Goal: Transaction & Acquisition: Purchase product/service

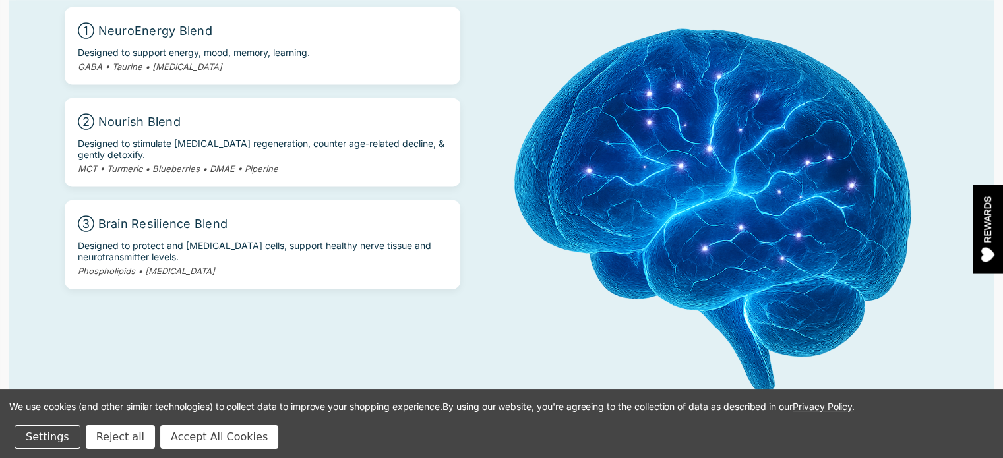
scroll to position [2923, 0]
click at [92, 437] on button "Reject all" at bounding box center [120, 437] width 69 height 24
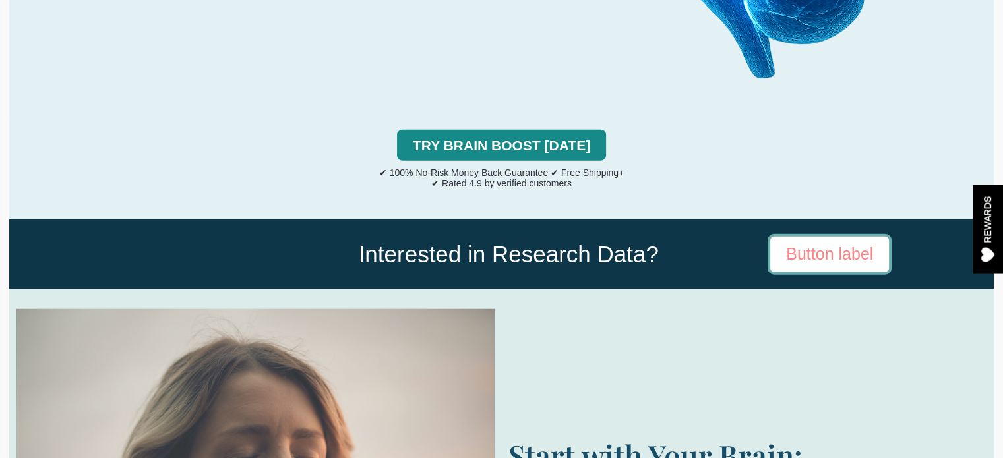
scroll to position [3236, 0]
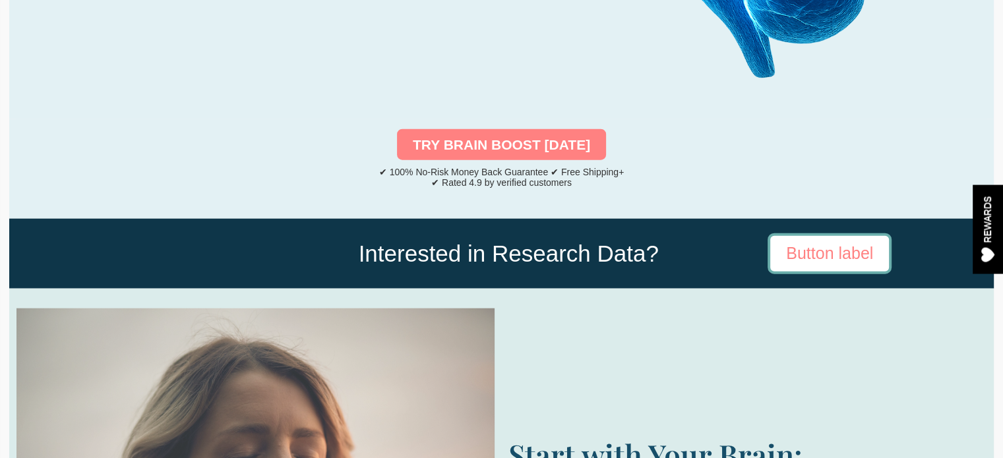
click at [469, 129] on link "TRY BRAIN BOOST [DATE]" at bounding box center [501, 145] width 209 height 32
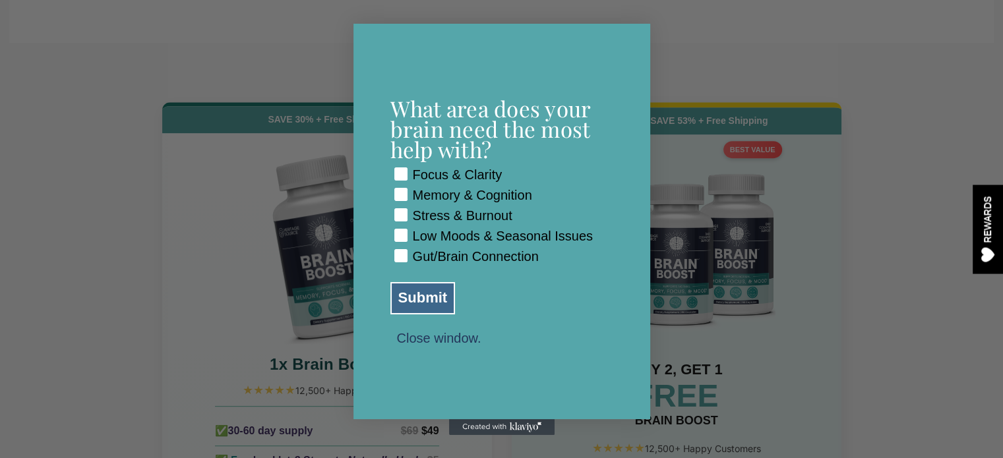
scroll to position [5612, 0]
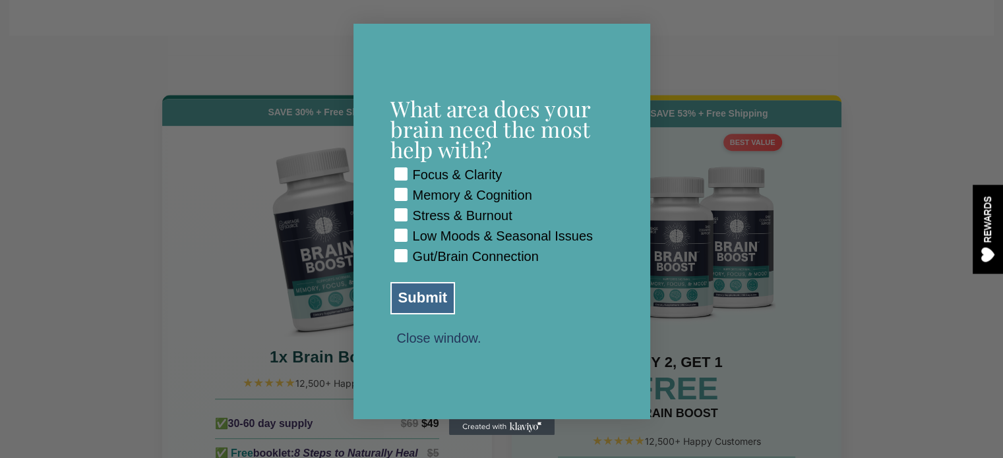
click at [418, 264] on div "Gut/Brain Connection" at bounding box center [476, 256] width 126 height 15
click at [422, 344] on button "Close window." at bounding box center [439, 338] width 98 height 12
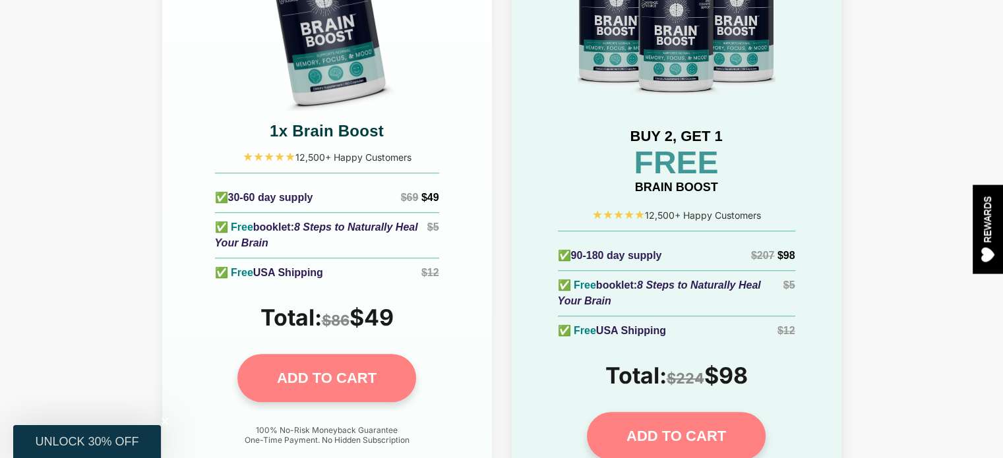
scroll to position [5842, 0]
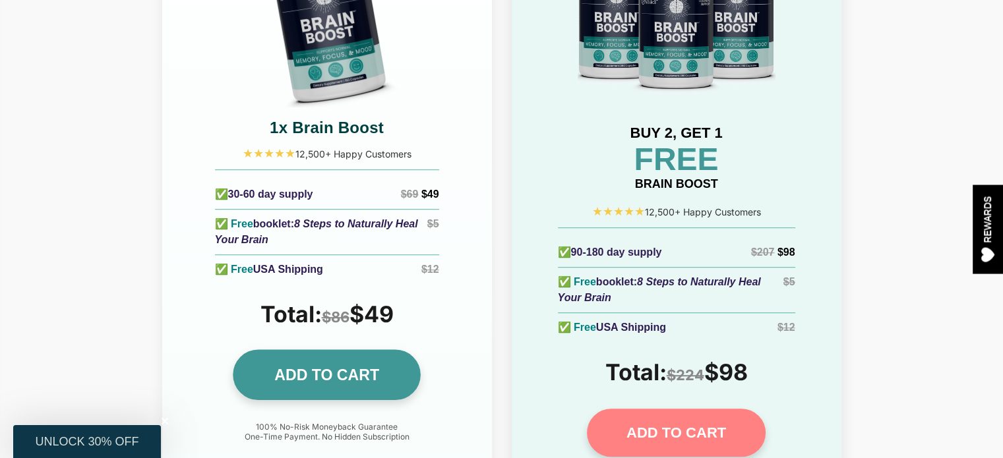
click at [369, 350] on link "ADD TO CART" at bounding box center [327, 375] width 188 height 51
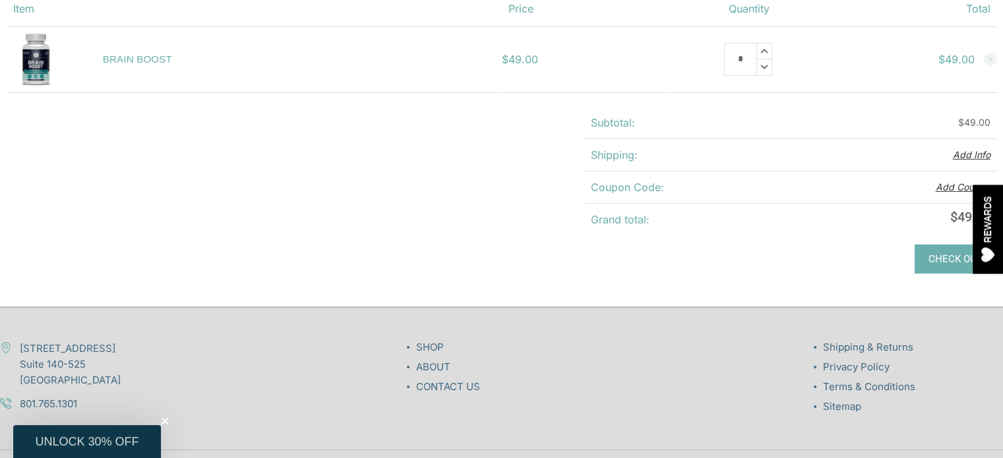
scroll to position [205, 0]
click at [933, 264] on link "Check out" at bounding box center [956, 257] width 82 height 29
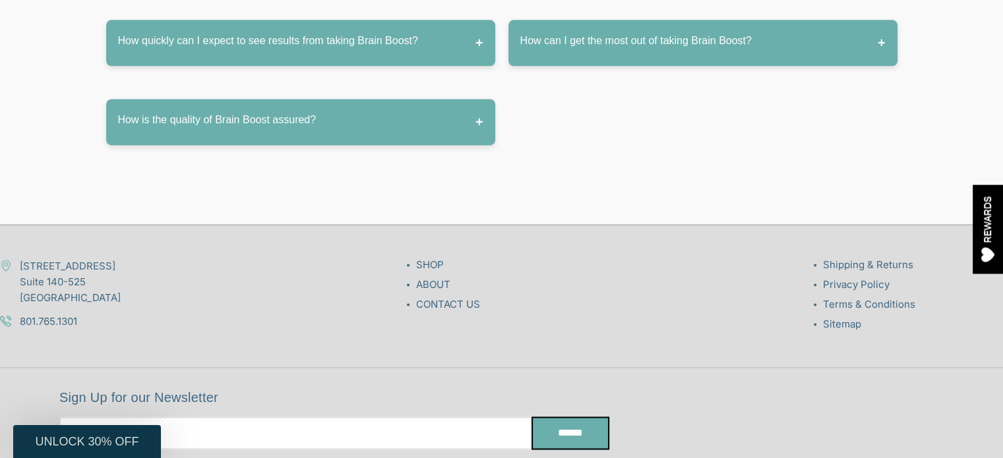
scroll to position [7104, 0]
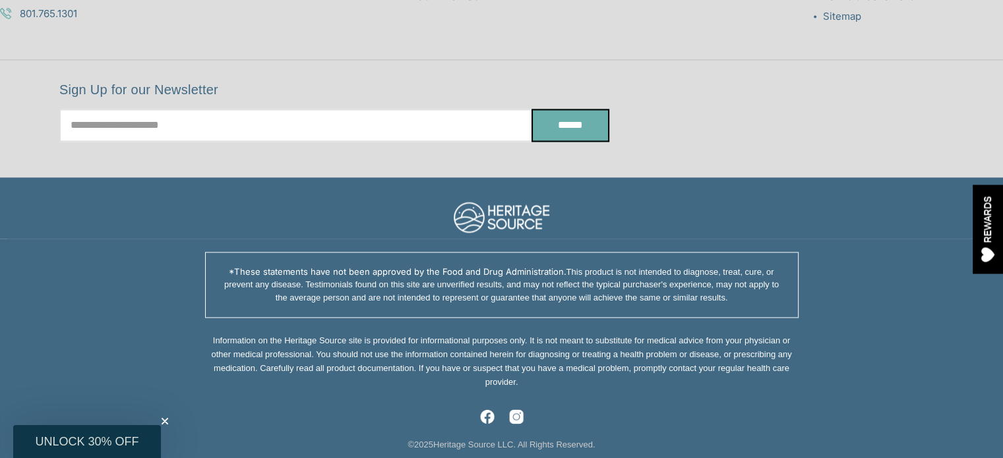
click at [164, 419] on icon "Close teaser" at bounding box center [164, 421] width 5 height 5
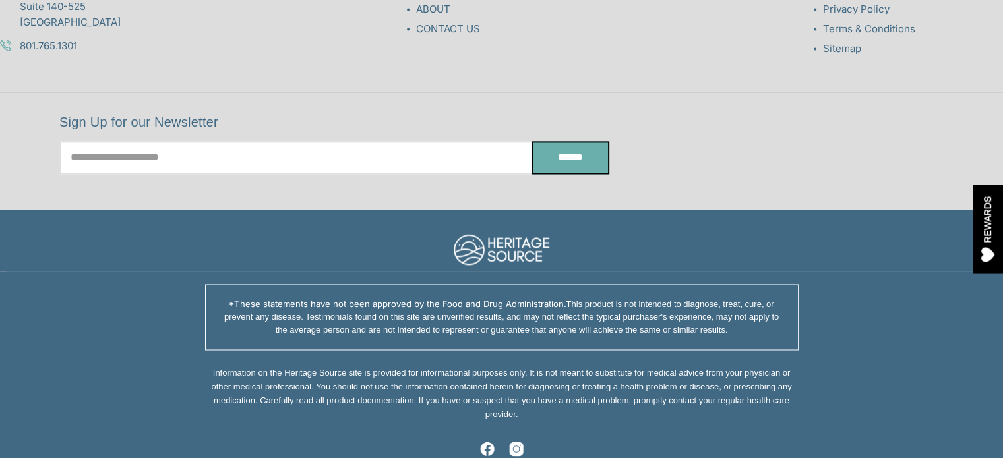
scroll to position [7072, 0]
click at [372, 231] on div at bounding box center [501, 251] width 989 height 40
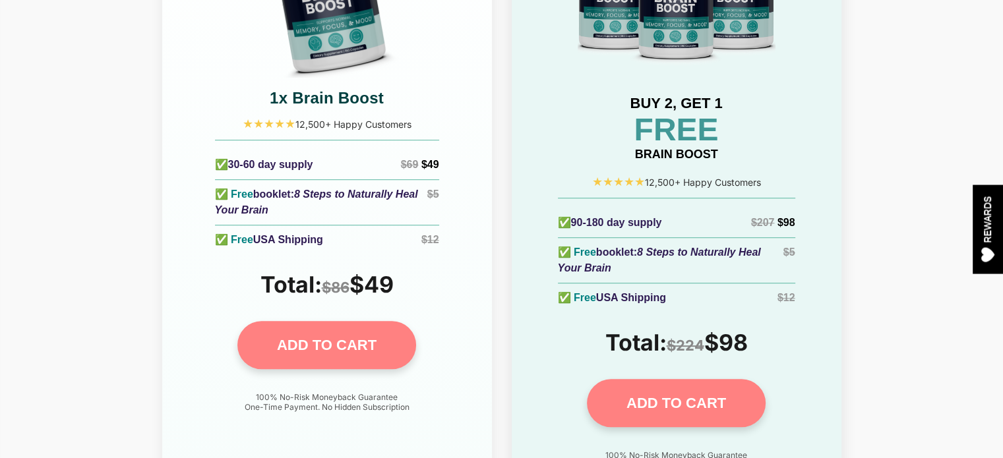
scroll to position [5868, 0]
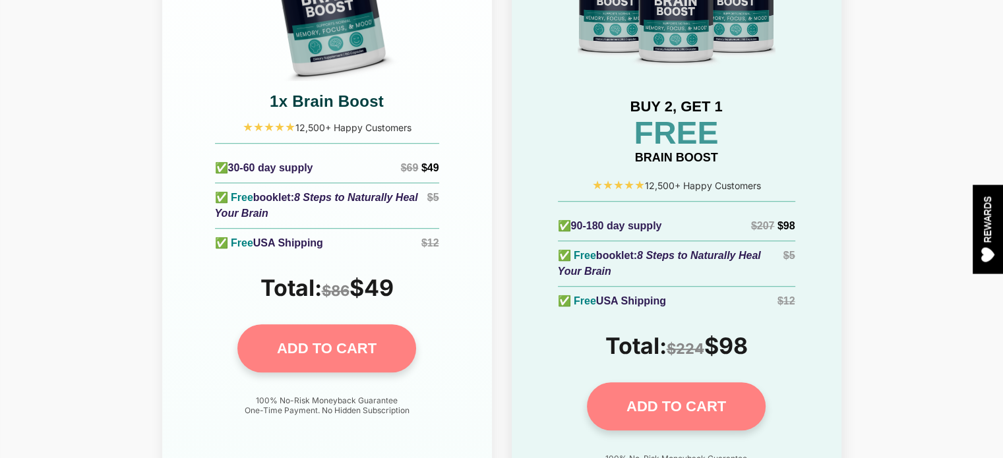
drag, startPoint x: 268, startPoint y: 90, endPoint x: 408, endPoint y: 91, distance: 140.5
click at [408, 119] on div "★★★★★ 12,500+ Happy Customers" at bounding box center [326, 128] width 303 height 18
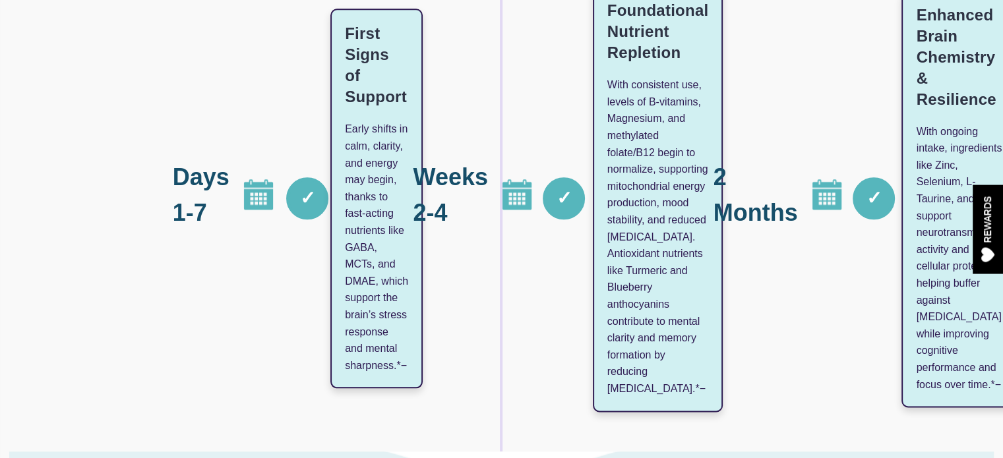
scroll to position [1490, 0]
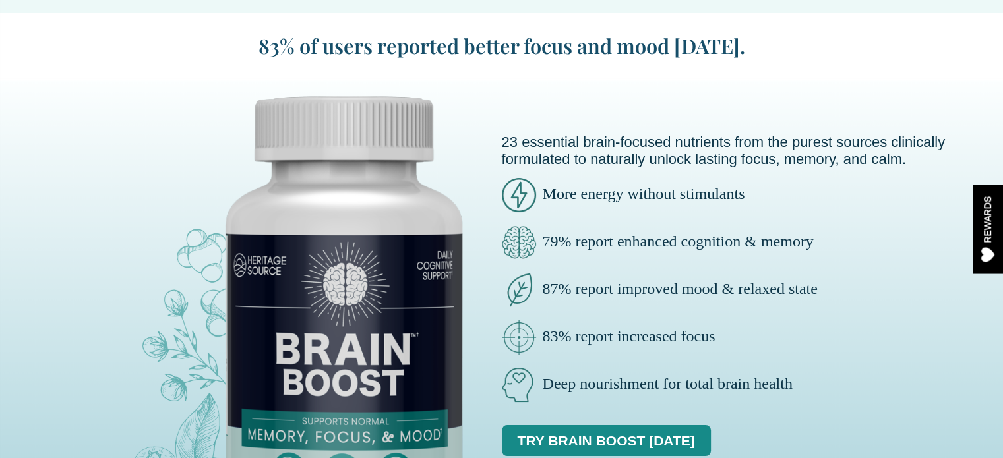
scroll to position [69, 0]
